Goal: Transaction & Acquisition: Purchase product/service

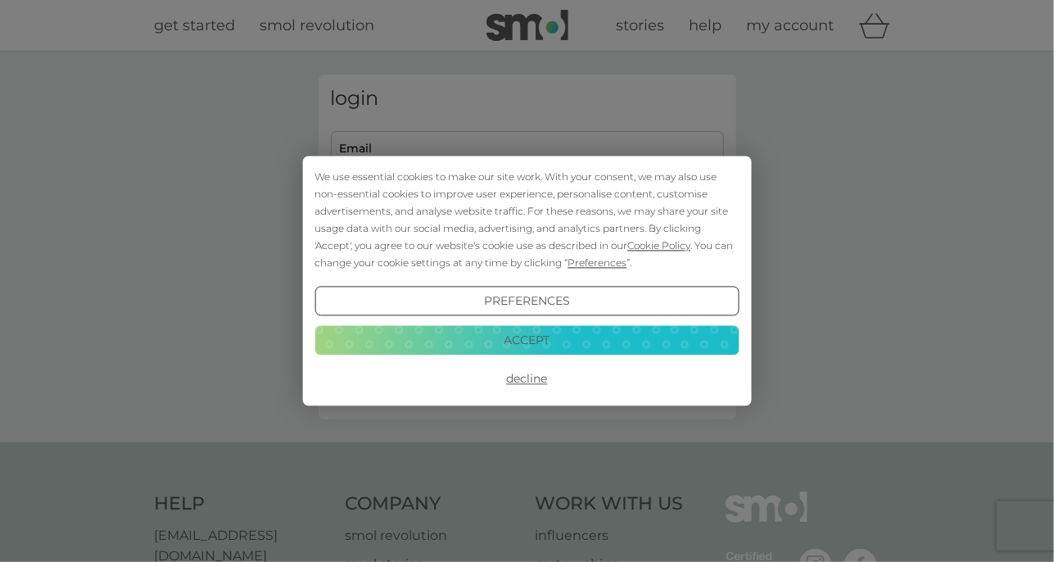
click at [397, 143] on div "We use essential cookies to make our site work. With your consent, we may also …" at bounding box center [527, 281] width 1054 height 562
click at [546, 338] on button "Accept" at bounding box center [527, 339] width 424 height 29
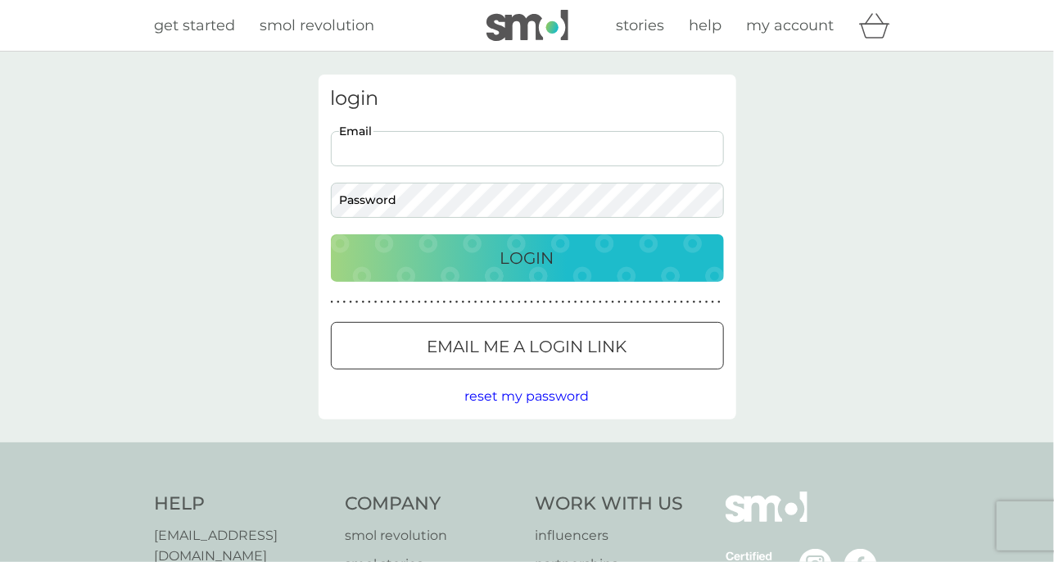
click at [355, 140] on input "Email" at bounding box center [527, 148] width 393 height 35
type input "rachel711shenton@gmail.com"
click at [568, 252] on div "Login" at bounding box center [527, 258] width 360 height 26
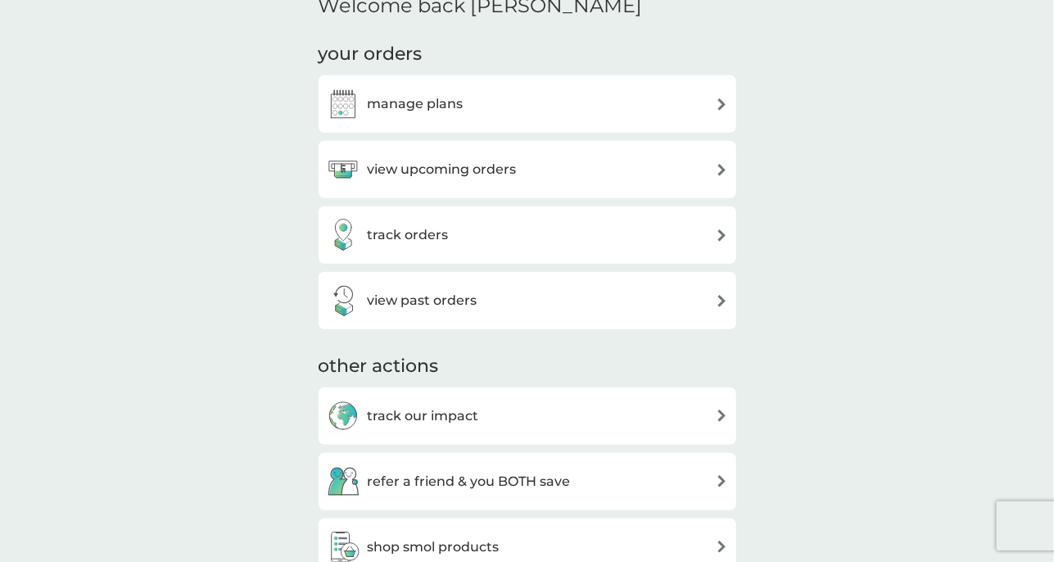
scroll to position [442, 0]
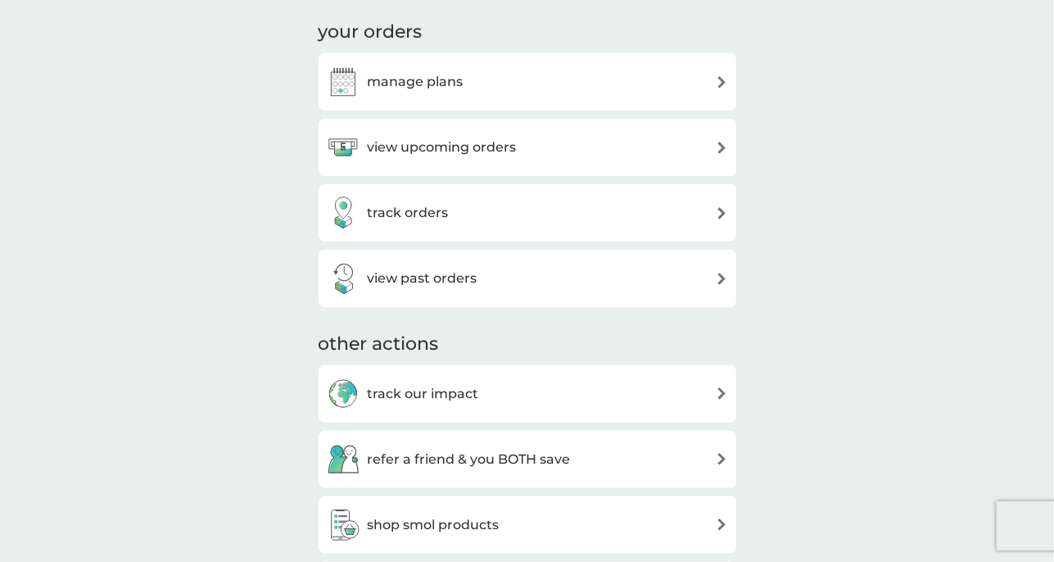
click at [722, 80] on img at bounding box center [722, 82] width 12 height 12
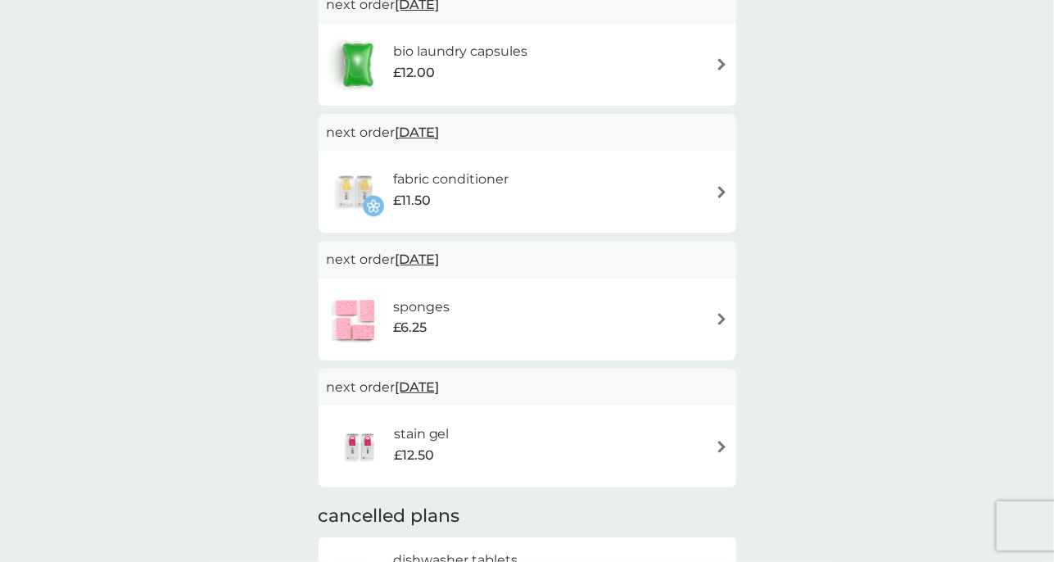
scroll to position [469, 0]
click at [722, 442] on img at bounding box center [722, 445] width 12 height 12
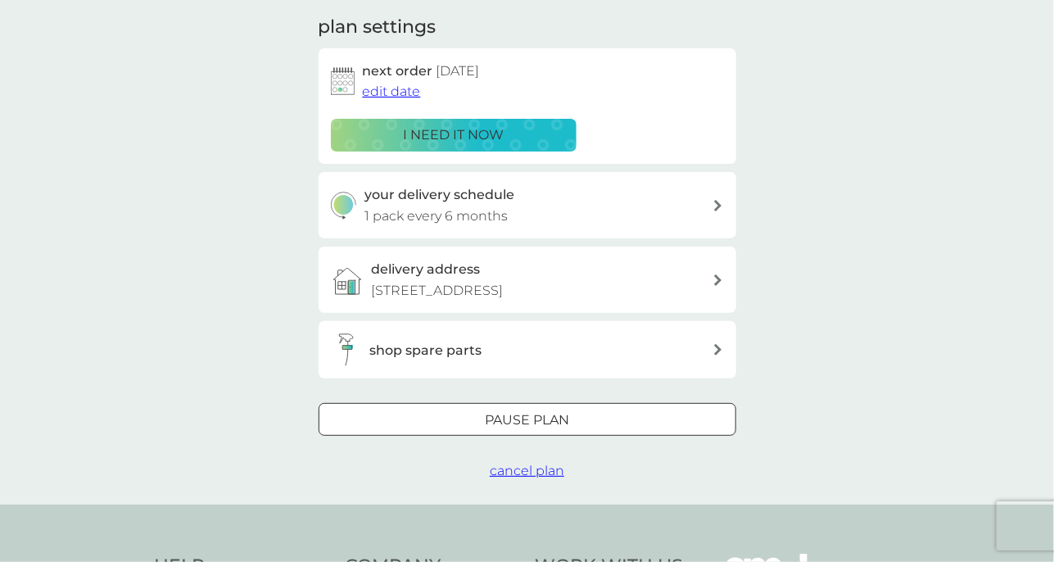
scroll to position [230, 0]
click at [716, 206] on icon at bounding box center [717, 203] width 7 height 11
select select "6"
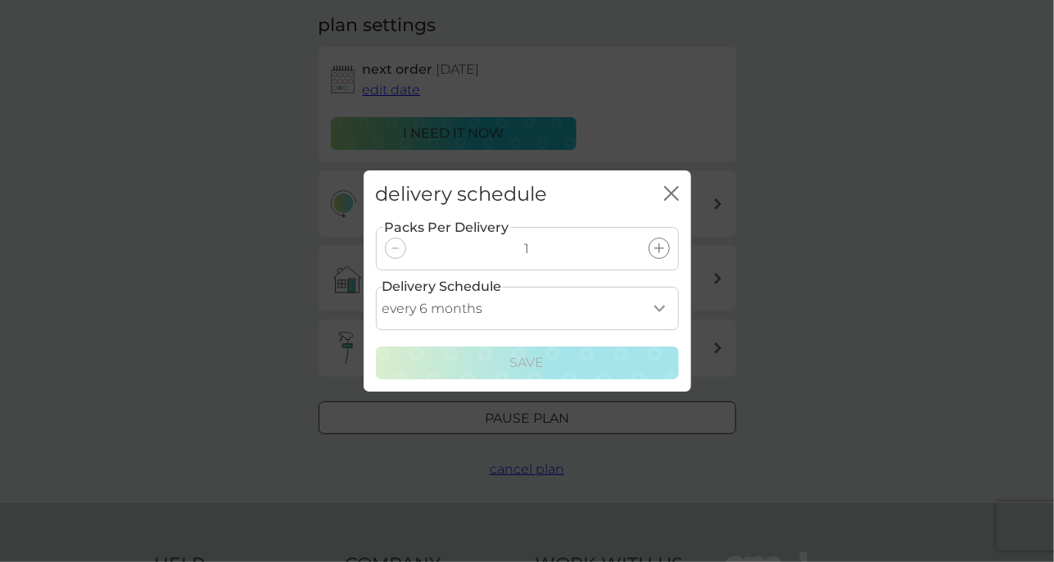
click at [657, 312] on select "every 1 month every 2 months every 3 months every 4 months every 5 months every…" at bounding box center [527, 308] width 303 height 43
click at [668, 193] on icon "close" at bounding box center [671, 193] width 15 height 15
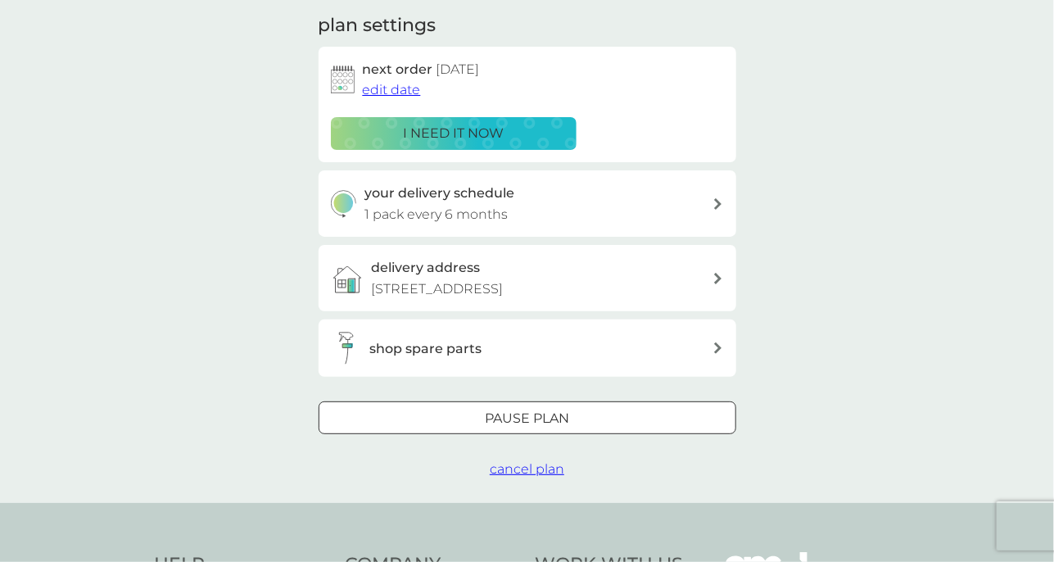
click at [541, 416] on div at bounding box center [527, 418] width 59 height 17
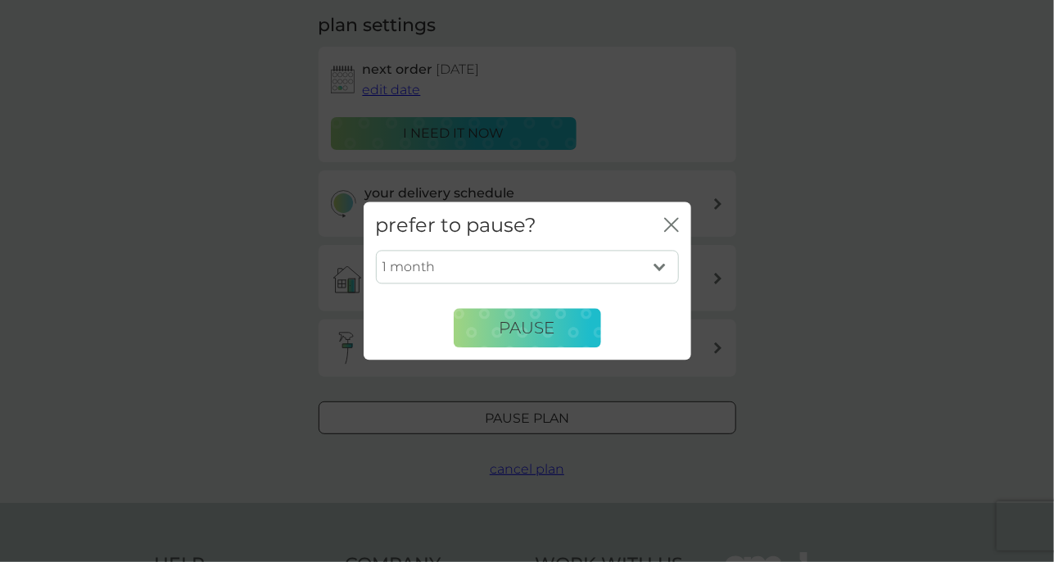
click at [656, 266] on select "1 month 2 months 3 months 4 months 5 months 6 months" at bounding box center [527, 267] width 303 height 34
select select "6"
click at [376, 250] on select "1 month 2 months 3 months 4 months 5 months 6 months" at bounding box center [527, 267] width 303 height 34
click at [530, 326] on span "Pause" at bounding box center [528, 328] width 56 height 20
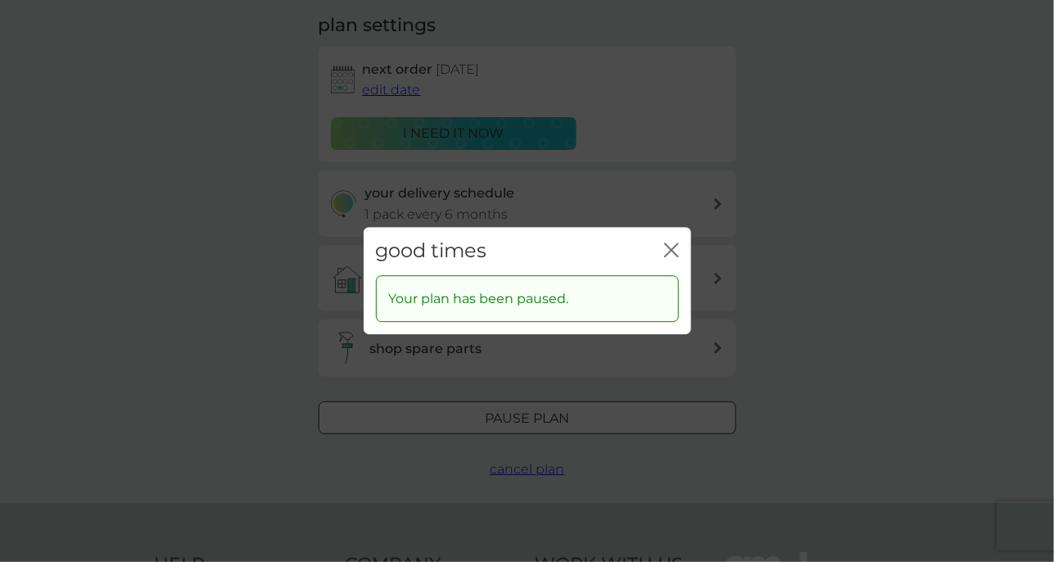
click at [672, 249] on icon "close" at bounding box center [675, 249] width 7 height 13
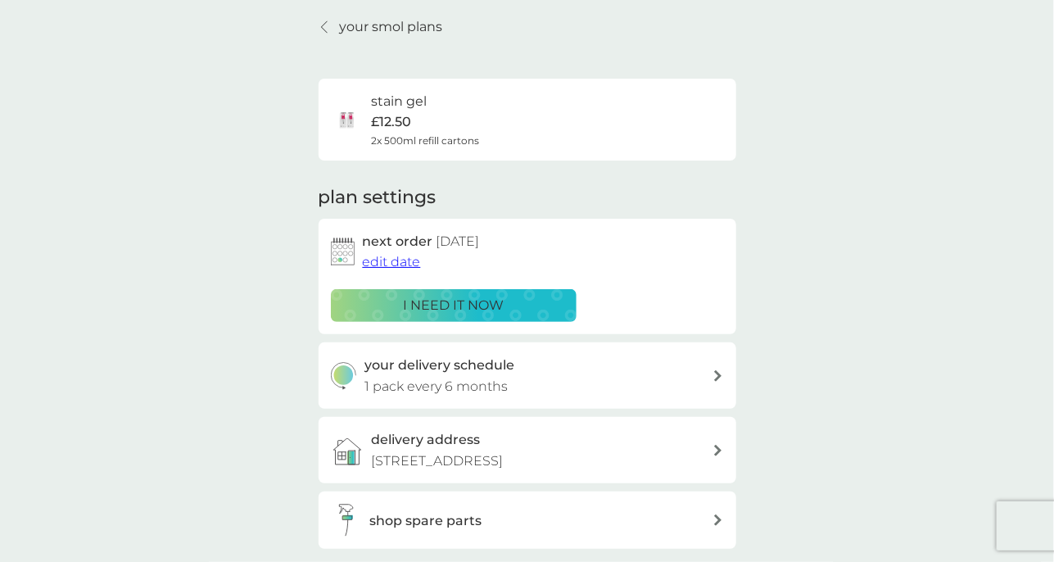
scroll to position [0, 0]
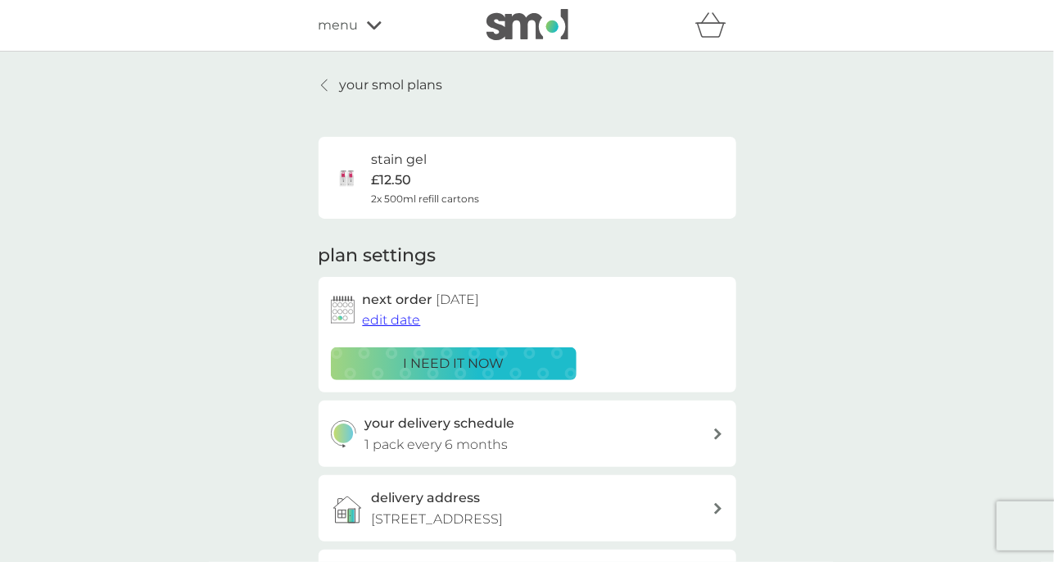
click at [391, 84] on p "your smol plans" at bounding box center [391, 85] width 103 height 21
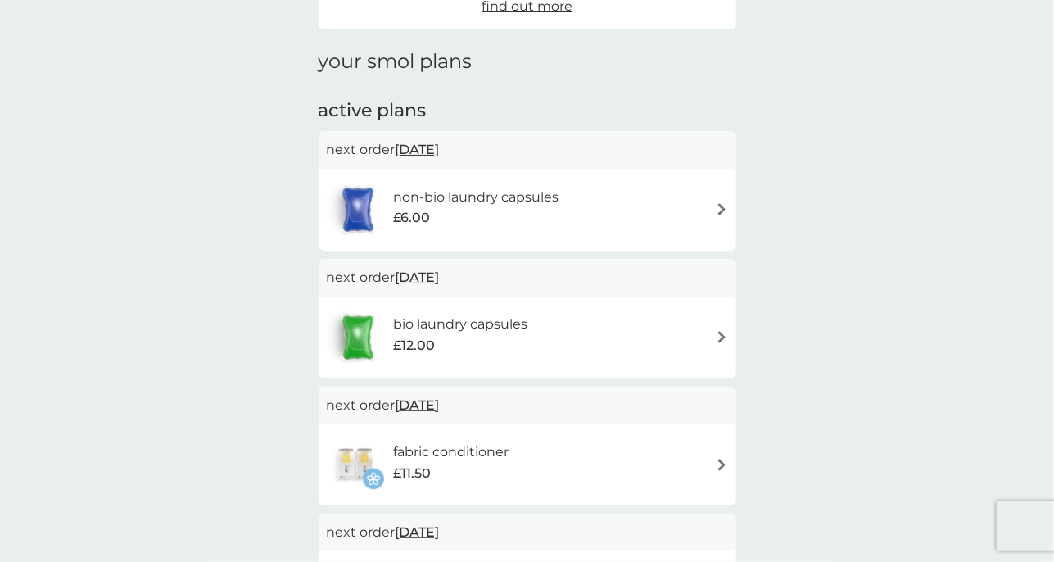
scroll to position [205, 0]
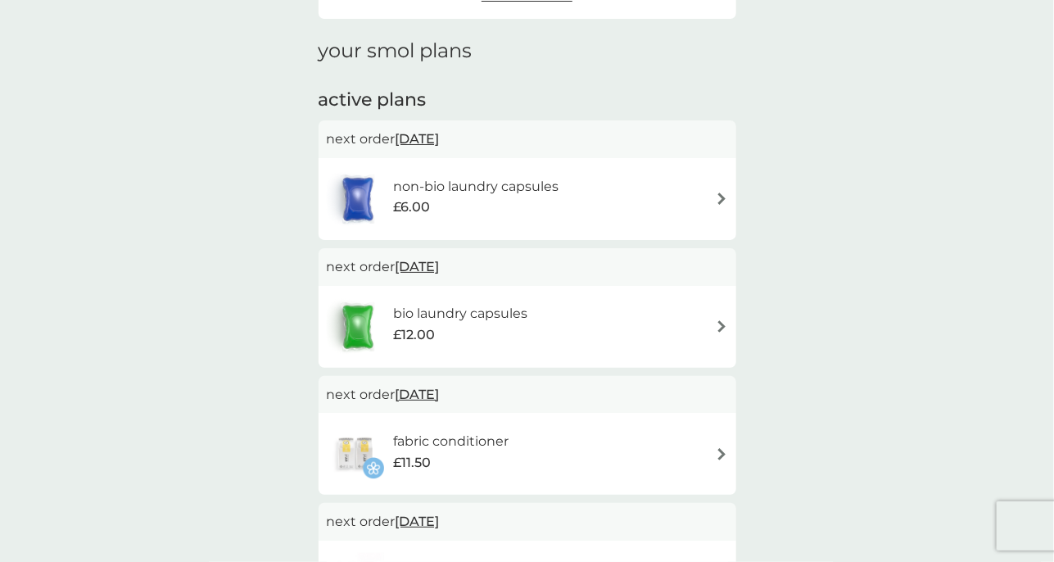
click at [726, 325] on img at bounding box center [722, 326] width 12 height 12
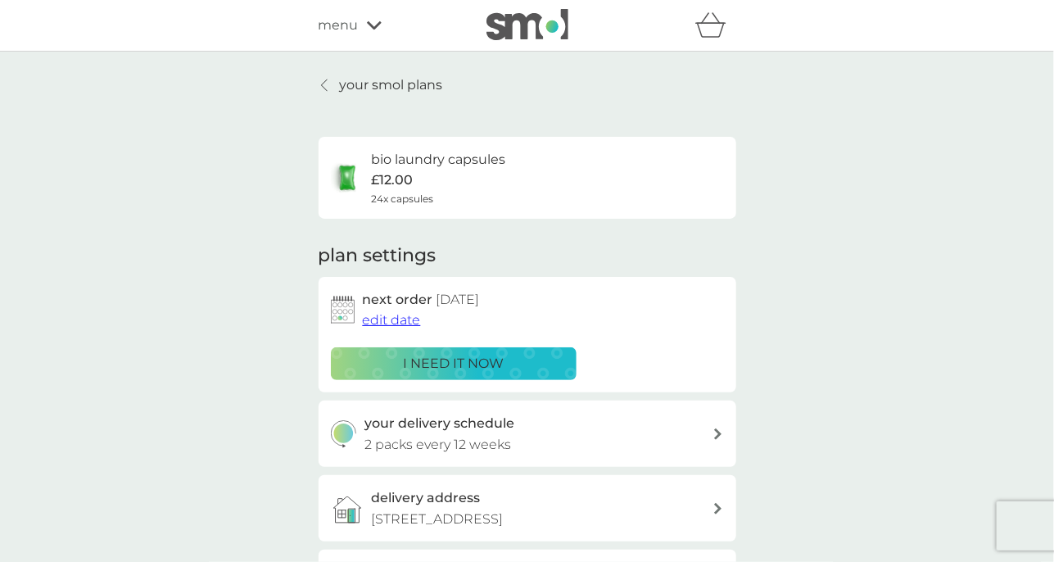
click at [441, 360] on p "i need it now" at bounding box center [453, 363] width 101 height 21
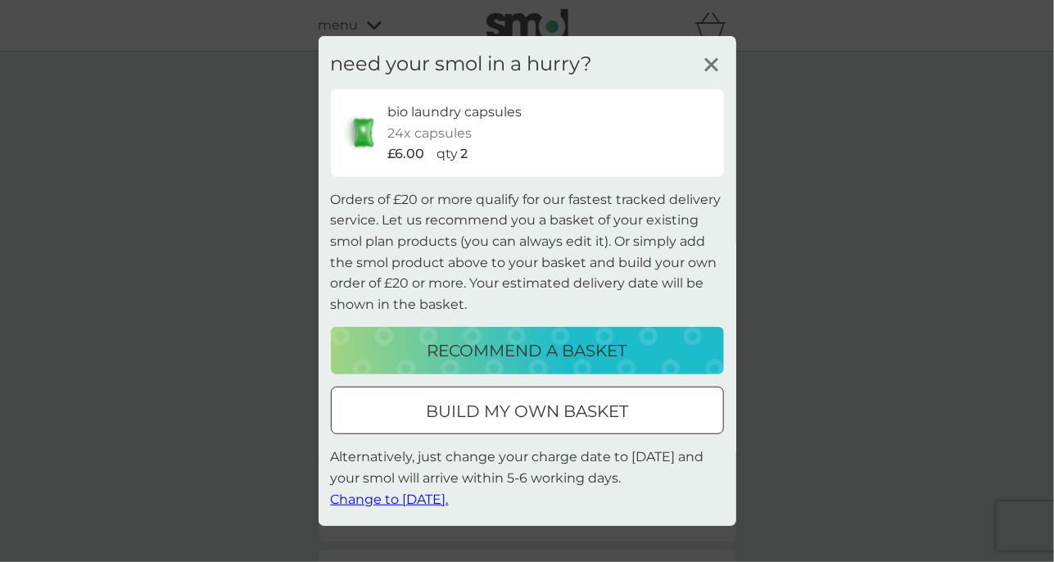
click at [708, 57] on icon at bounding box center [711, 64] width 25 height 25
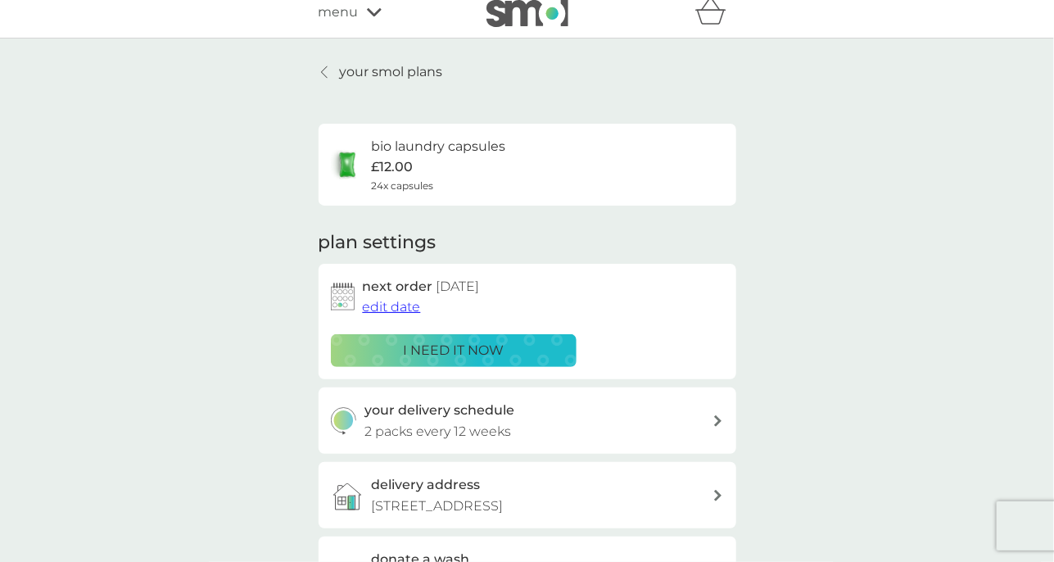
scroll to position [24, 0]
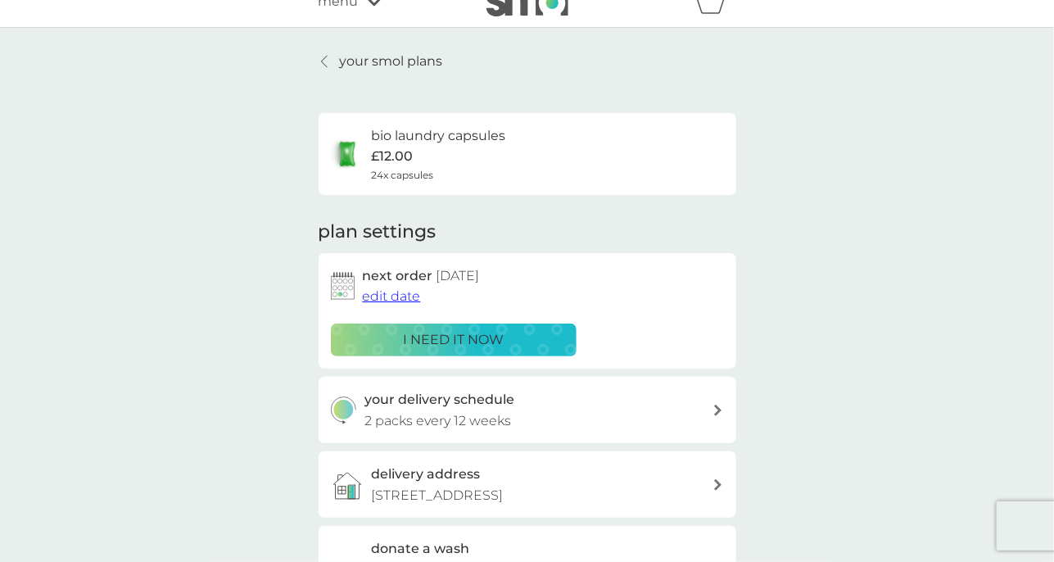
click at [431, 335] on p "i need it now" at bounding box center [453, 339] width 101 height 21
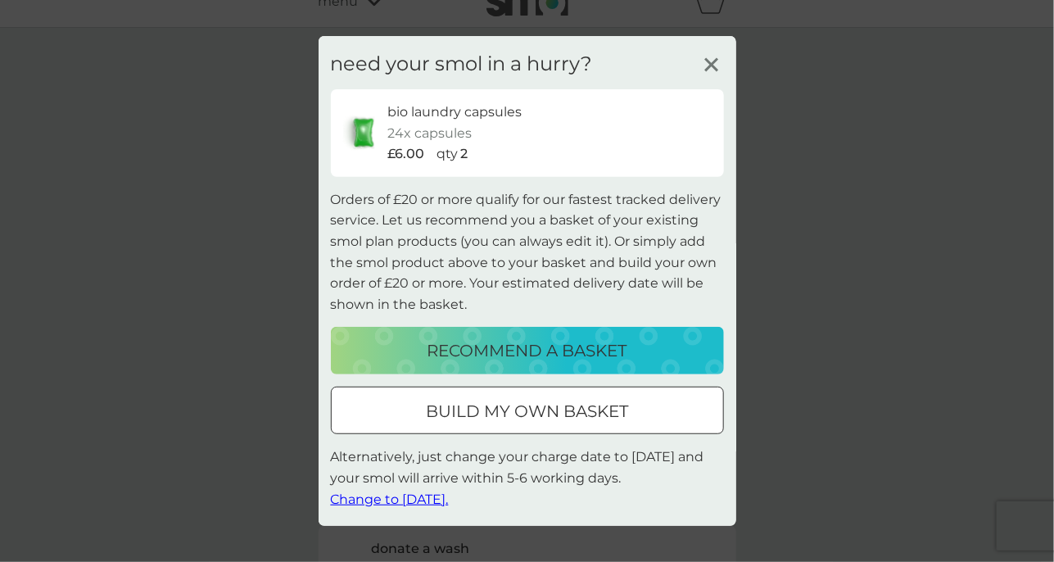
click at [518, 415] on div at bounding box center [527, 411] width 59 height 17
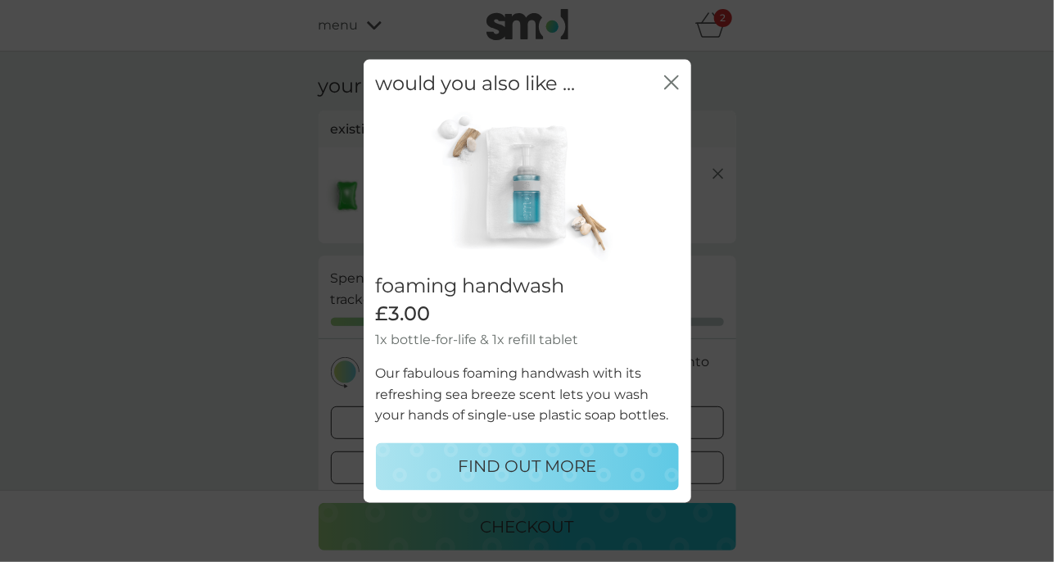
click at [675, 75] on icon "close" at bounding box center [671, 82] width 15 height 15
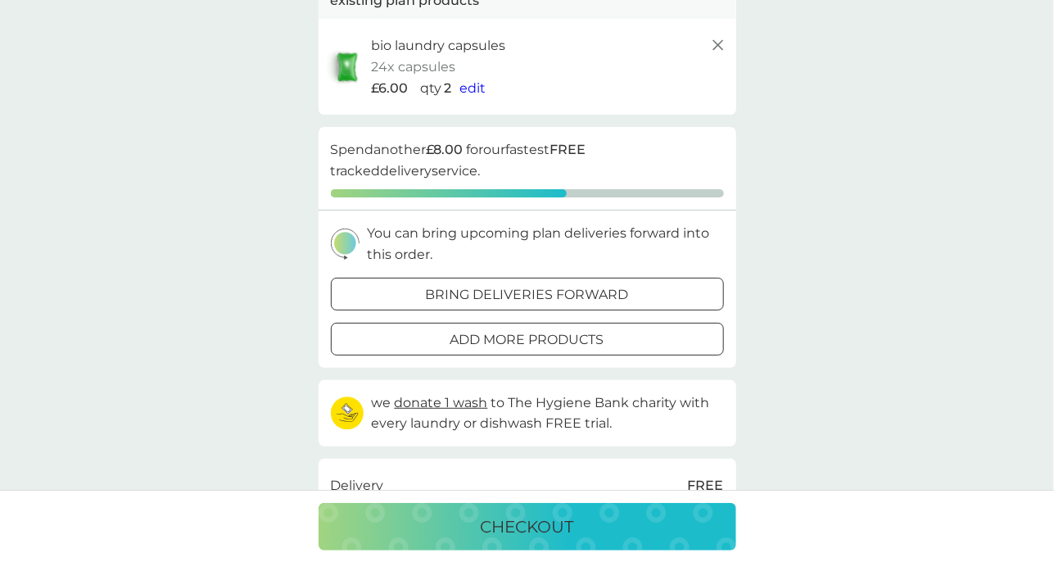
scroll to position [131, 0]
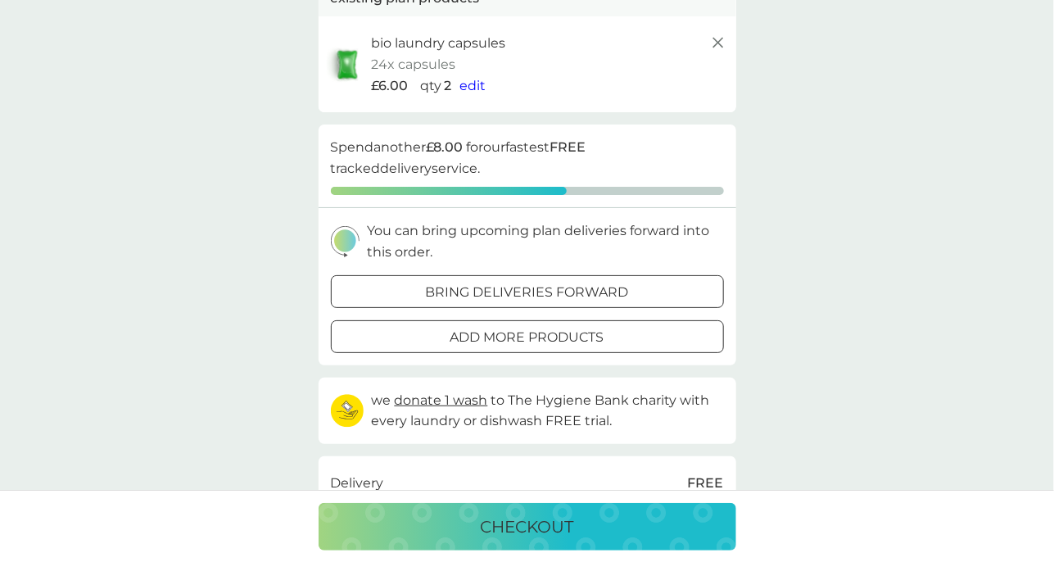
click at [489, 299] on p "bring deliveries forward" at bounding box center [527, 292] width 203 height 21
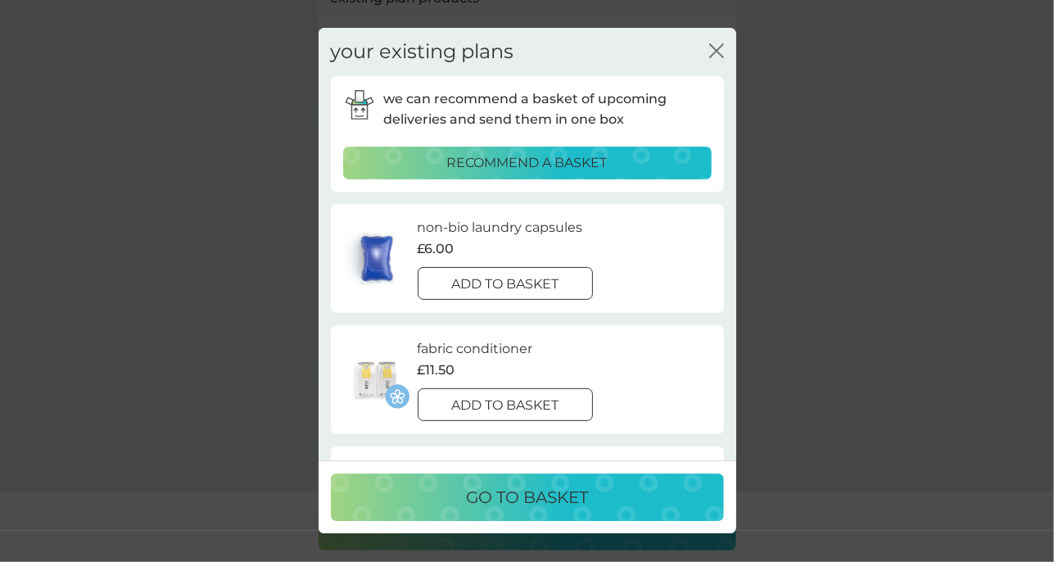
click at [489, 283] on div at bounding box center [505, 284] width 59 height 17
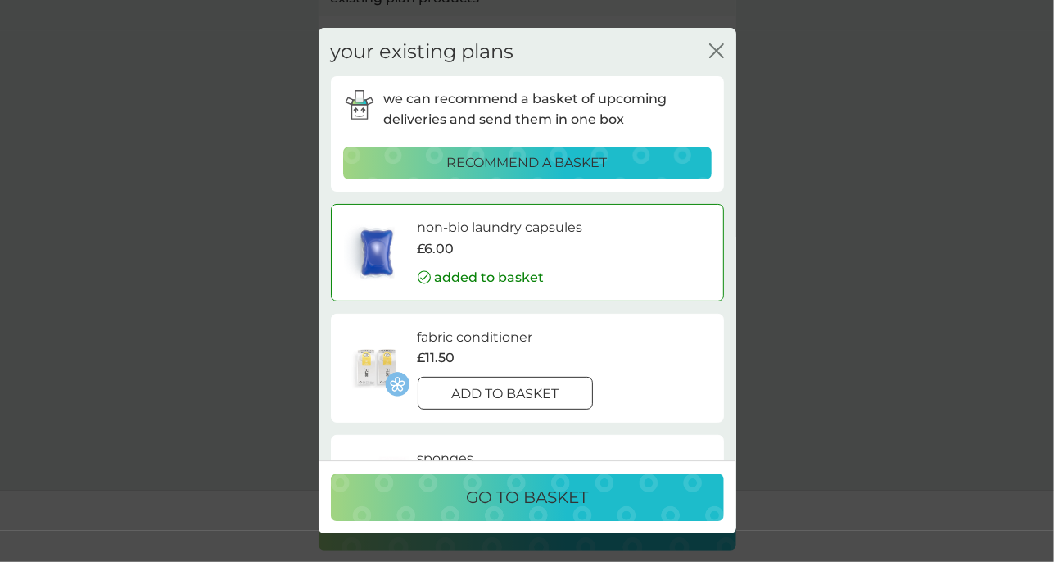
scroll to position [542, 0]
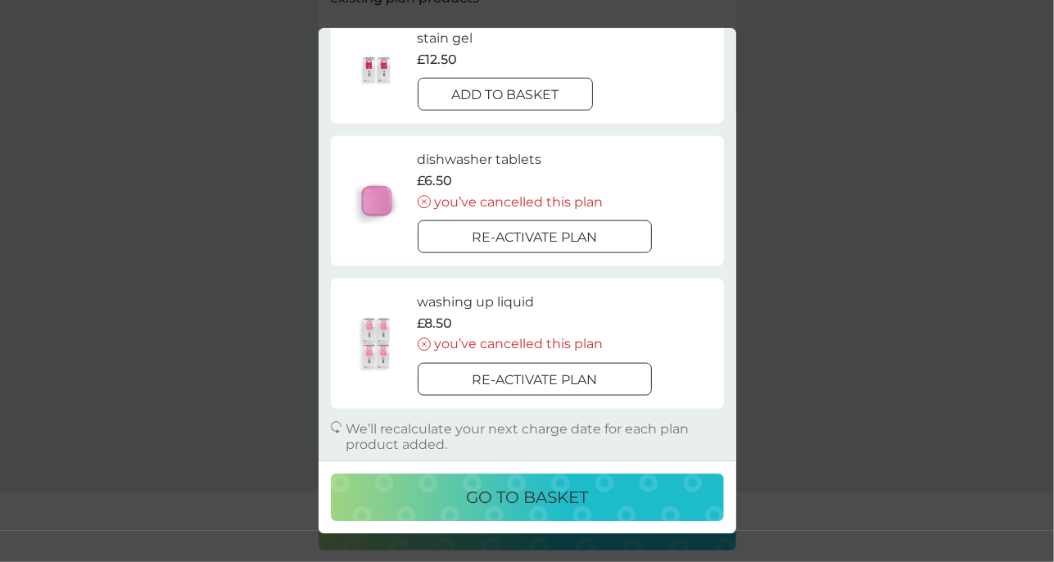
click at [516, 491] on p "go to basket" at bounding box center [527, 498] width 122 height 26
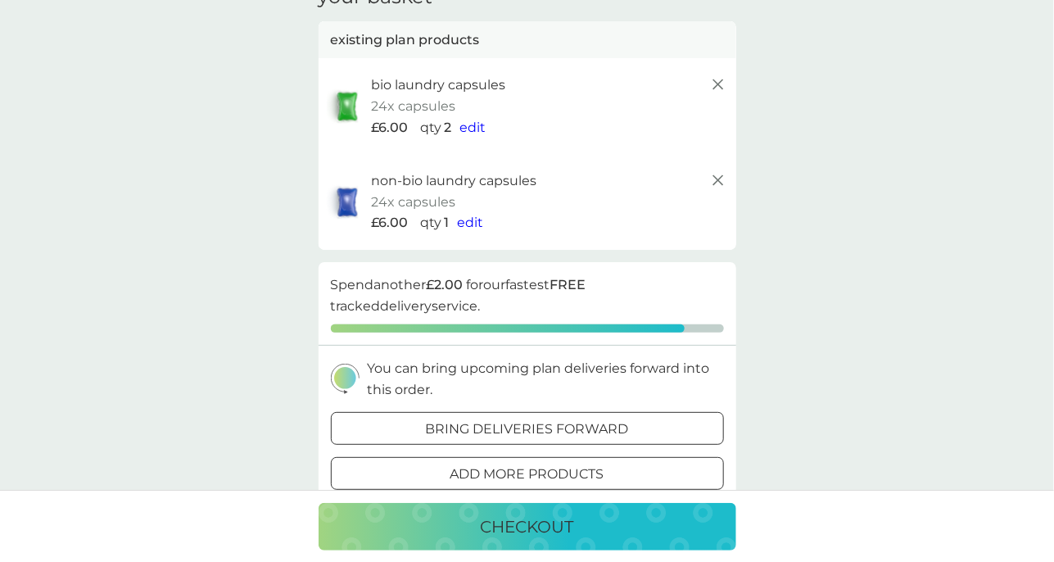
scroll to position [84, 0]
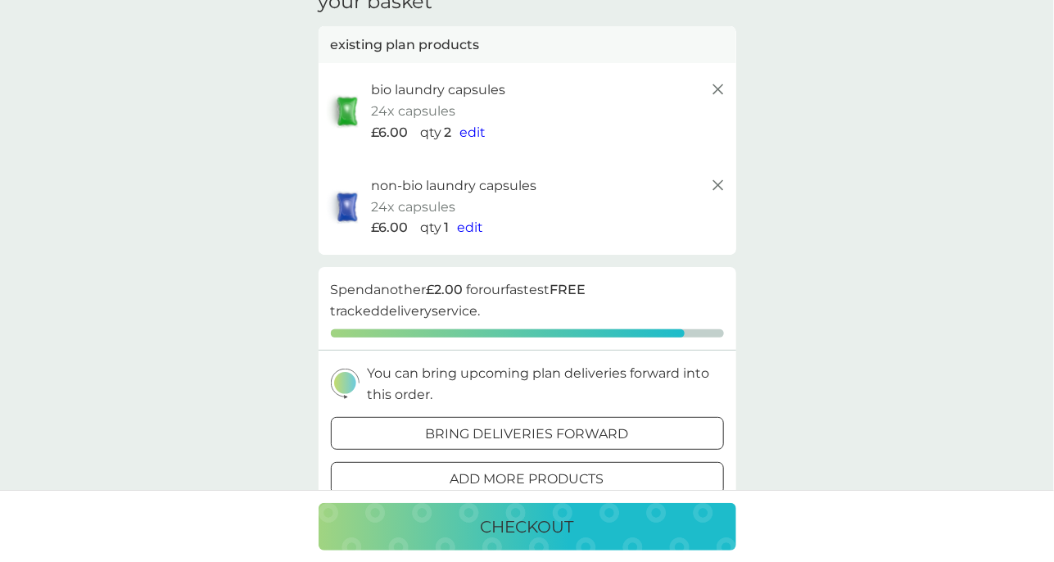
click at [469, 227] on span "edit" at bounding box center [471, 228] width 26 height 16
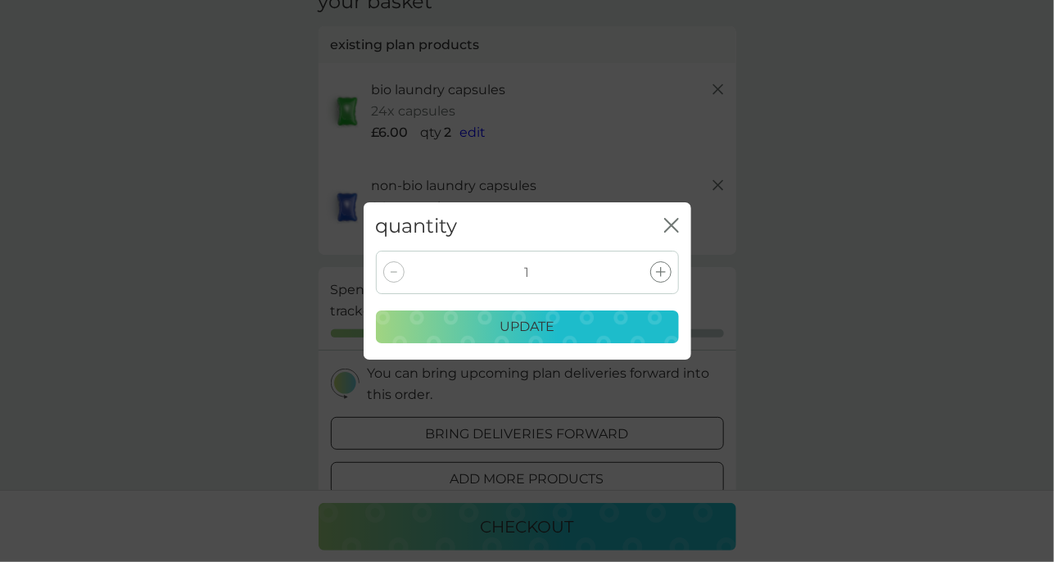
click at [659, 269] on icon at bounding box center [661, 272] width 10 height 10
click at [526, 325] on p "update" at bounding box center [527, 326] width 55 height 21
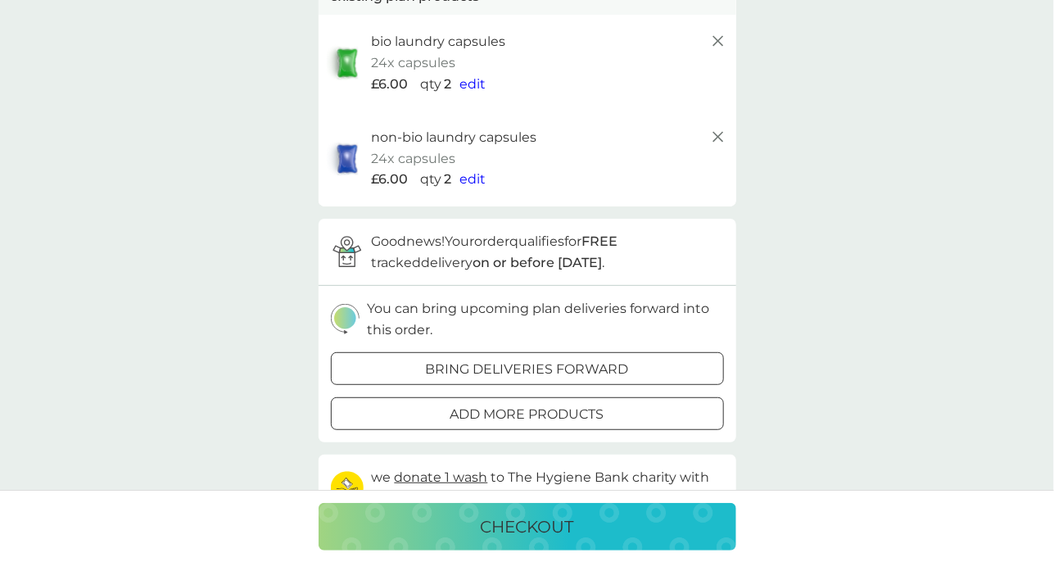
scroll to position [80, 0]
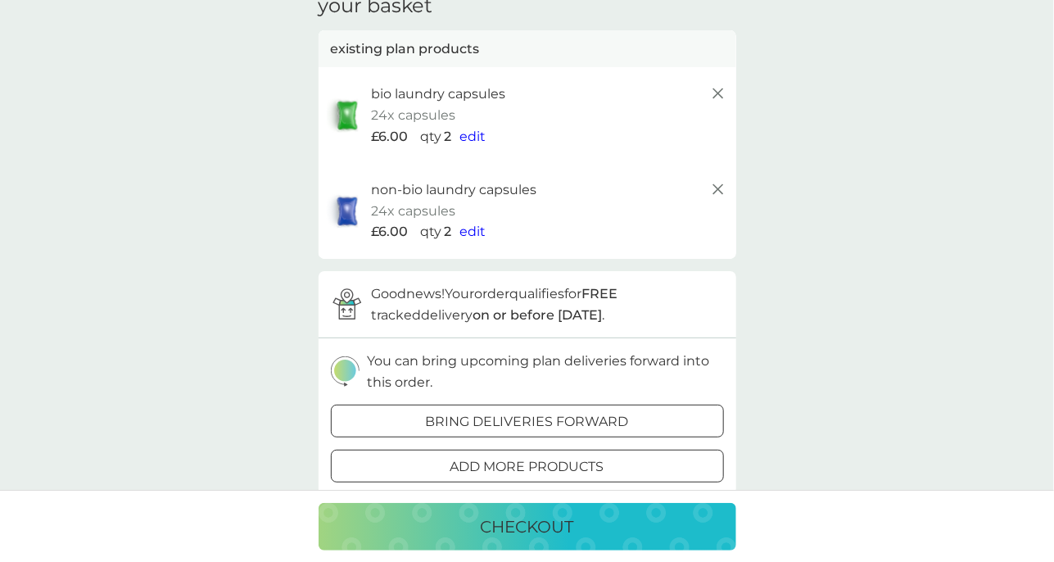
click at [512, 522] on p "checkout" at bounding box center [527, 527] width 93 height 26
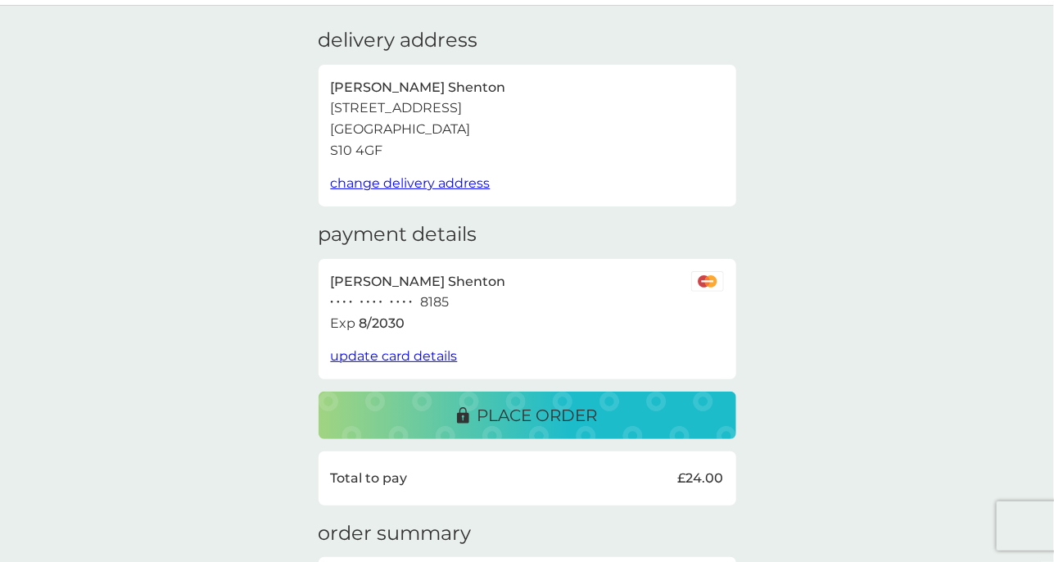
scroll to position [46, 0]
click at [540, 412] on p "place order" at bounding box center [538, 415] width 120 height 26
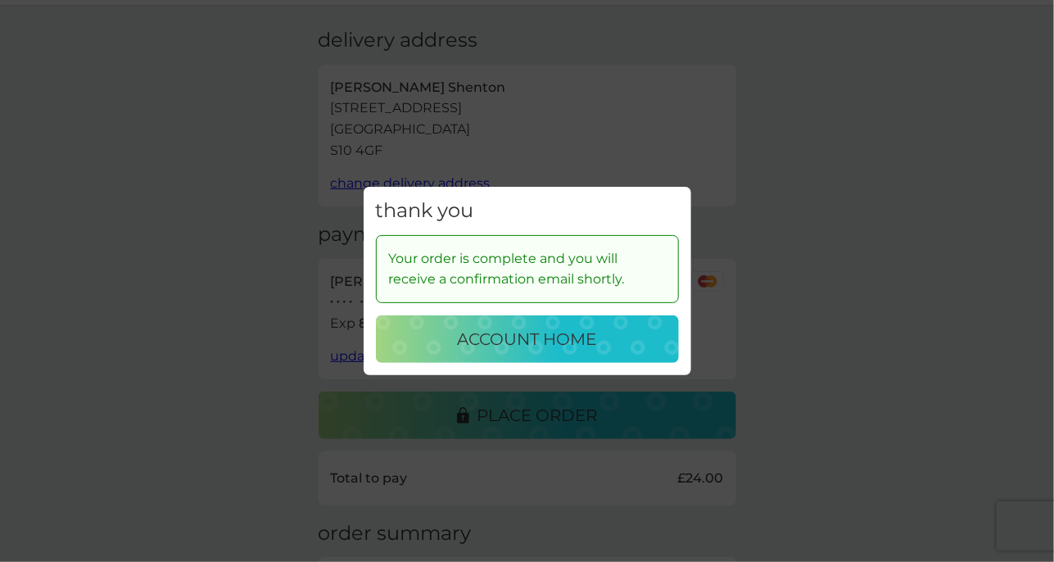
click at [530, 343] on p "account home" at bounding box center [527, 339] width 139 height 26
